Goal: Task Accomplishment & Management: Manage account settings

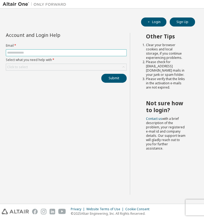
click at [56, 54] on input "text" at bounding box center [66, 53] width 118 height 4
type input "**********"
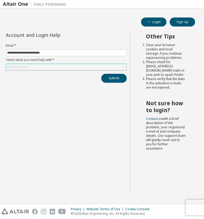
click at [50, 65] on div "Click to select" at bounding box center [66, 67] width 120 height 6
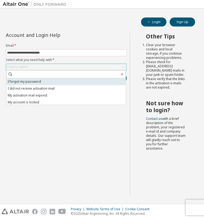
click at [44, 83] on li "I forgot my password" at bounding box center [65, 81] width 119 height 7
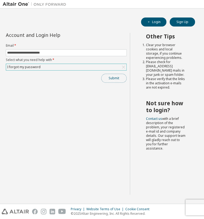
click at [113, 75] on button "Submit" at bounding box center [113, 78] width 25 height 9
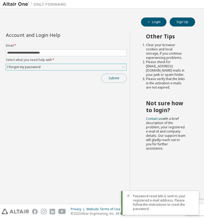
click at [108, 76] on button "Submit" at bounding box center [113, 78] width 25 height 9
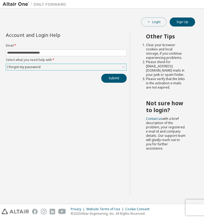
click at [159, 24] on button "Login" at bounding box center [153, 21] width 25 height 9
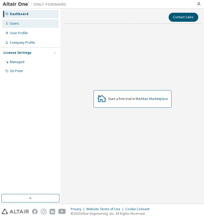
click at [16, 22] on div "Users" at bounding box center [14, 23] width 9 height 4
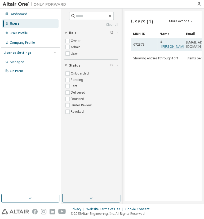
click at [167, 44] on link "Shiwam Kumar" at bounding box center [173, 46] width 25 height 5
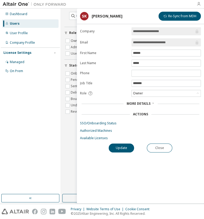
click at [199, 5] on icon "button" at bounding box center [198, 4] width 4 height 4
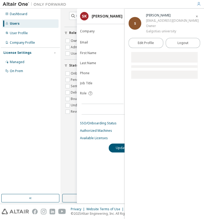
click at [199, 5] on icon "button" at bounding box center [198, 4] width 4 height 4
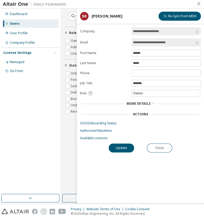
click at [199, 5] on icon "button" at bounding box center [198, 4] width 4 height 4
click at [158, 147] on button "Close" at bounding box center [159, 147] width 25 height 9
